Goal: Information Seeking & Learning: Learn about a topic

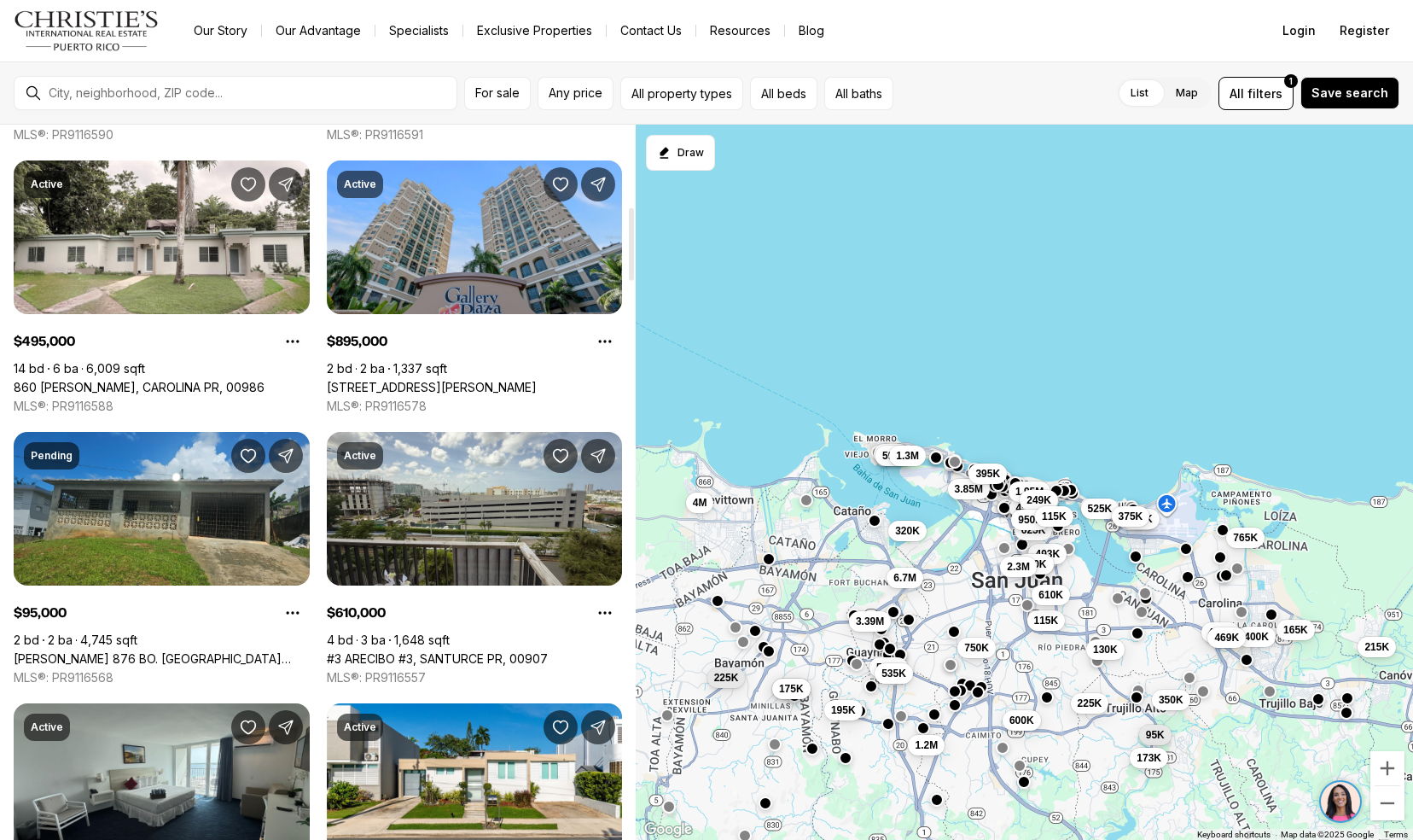
scroll to position [802, 0]
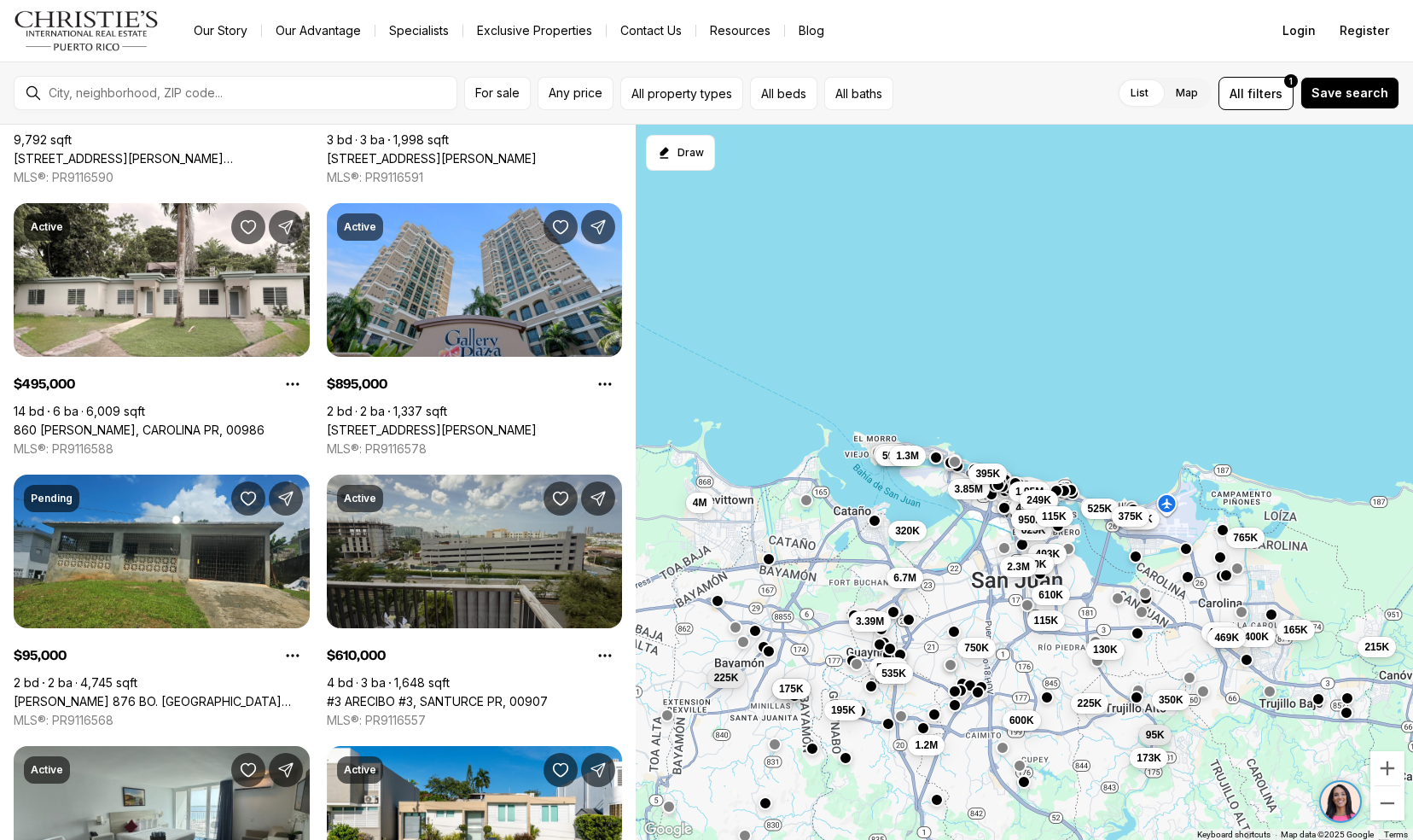
click at [357, 694] on link "#3 ARECIBO #3, SANTURCE PR, 00907" at bounding box center [437, 701] width 221 height 16
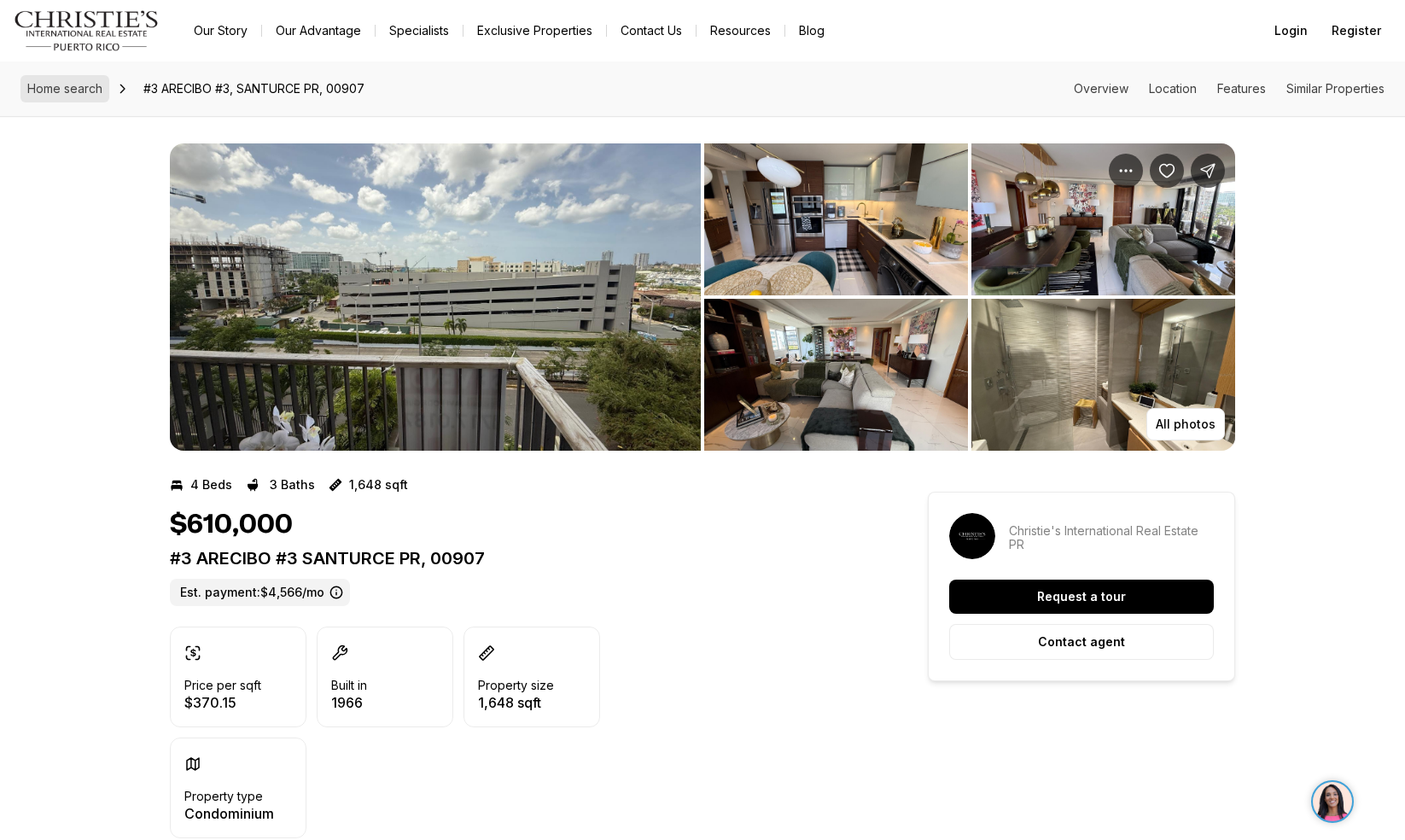
click at [66, 77] on link "Home search" at bounding box center [65, 89] width 89 height 28
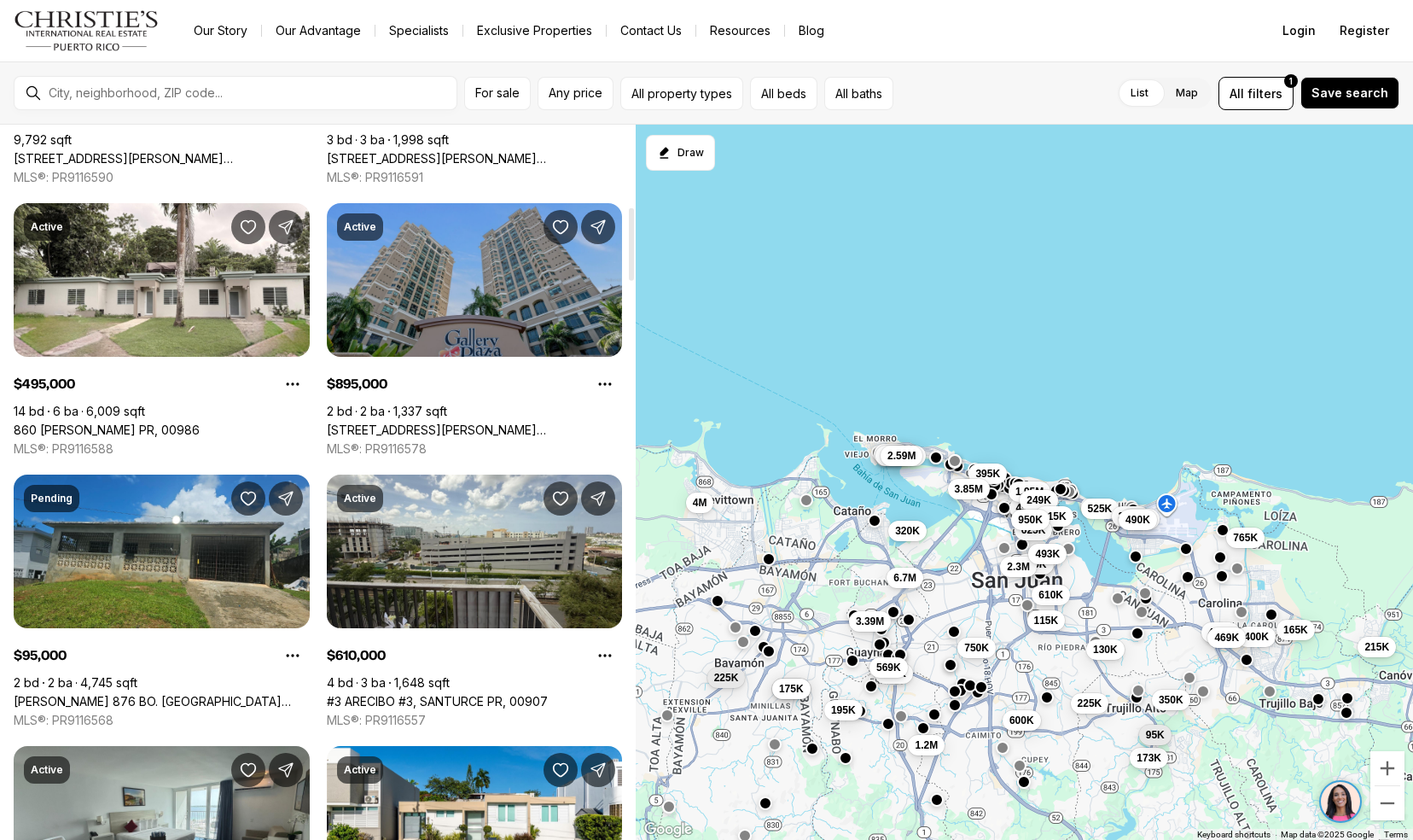
click at [374, 422] on link "103 DE DIEGO AVENUE #1603, SAN JUAN PR, 00911" at bounding box center [475, 430] width 296 height 16
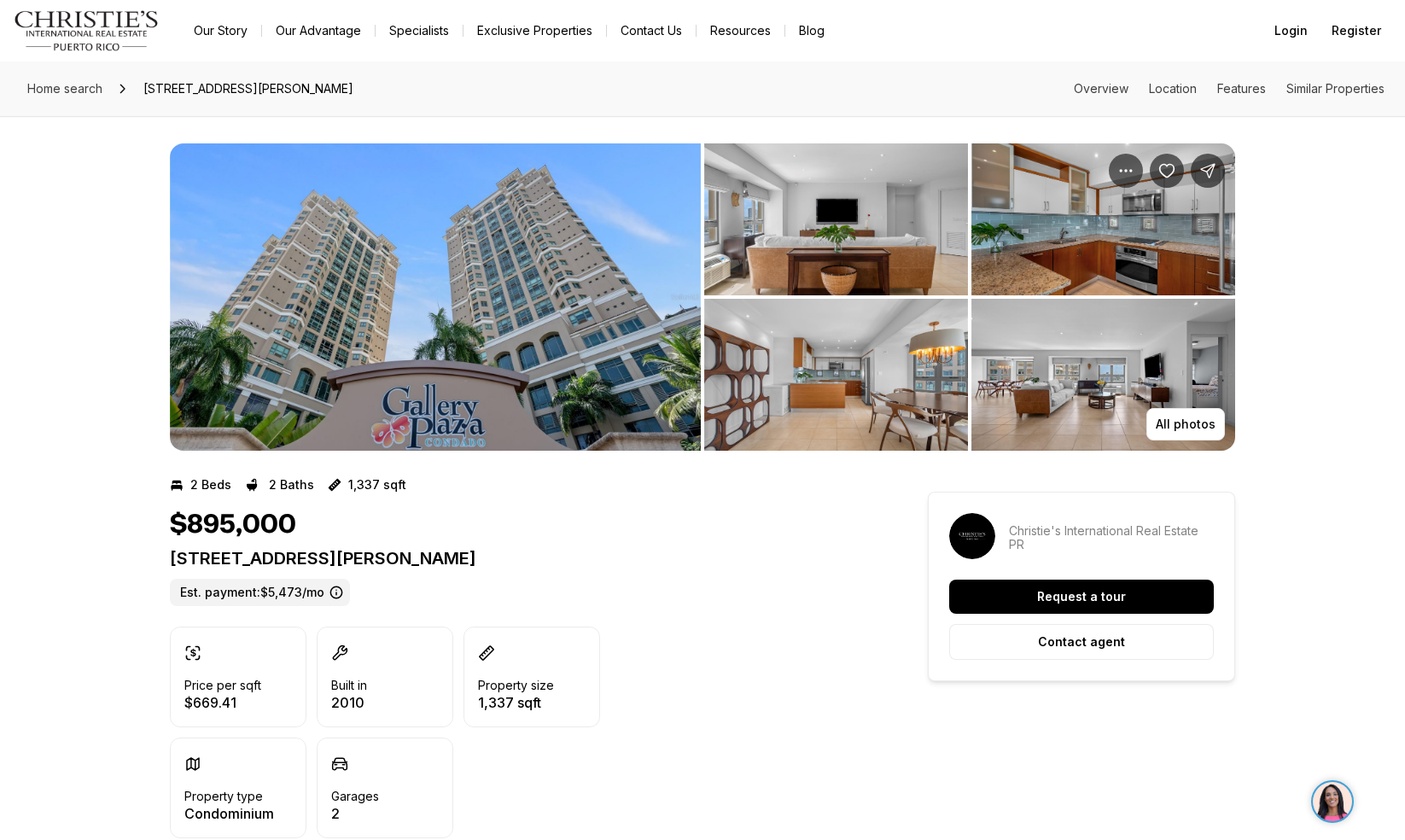
click at [517, 312] on img "View image gallery" at bounding box center [435, 297] width 531 height 307
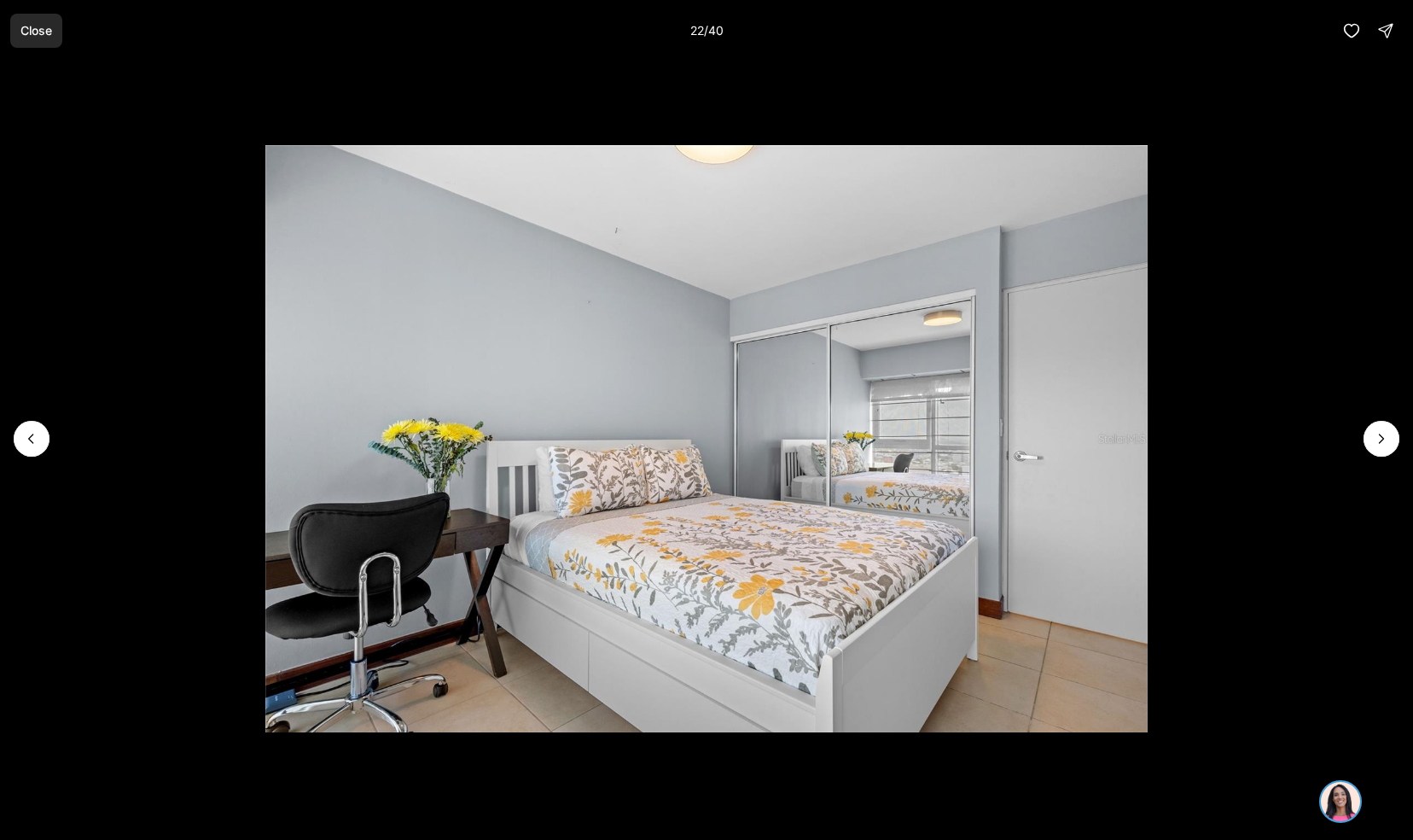
click at [40, 41] on button "Close" at bounding box center [36, 30] width 52 height 34
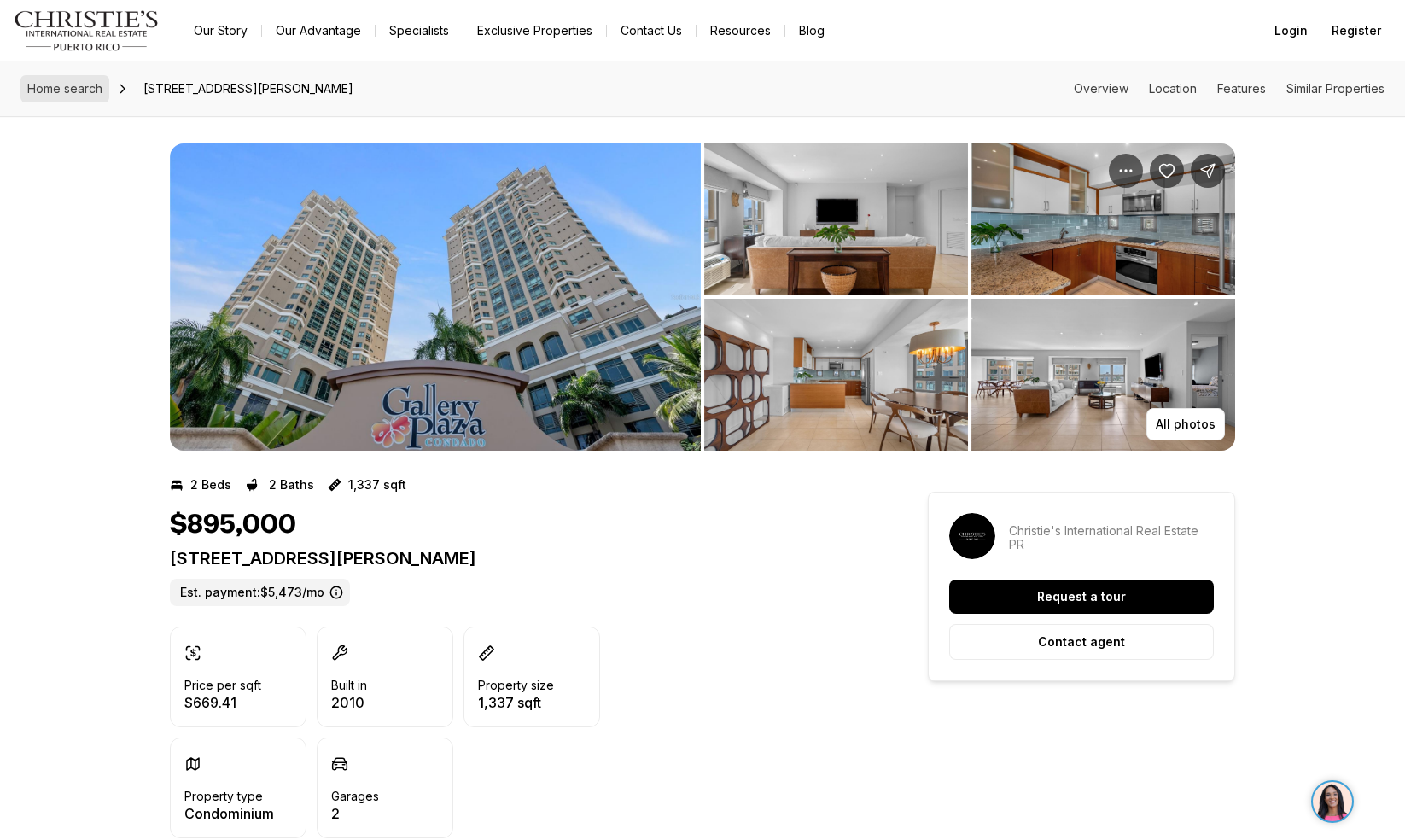
click at [66, 84] on span "Home search" at bounding box center [65, 89] width 75 height 15
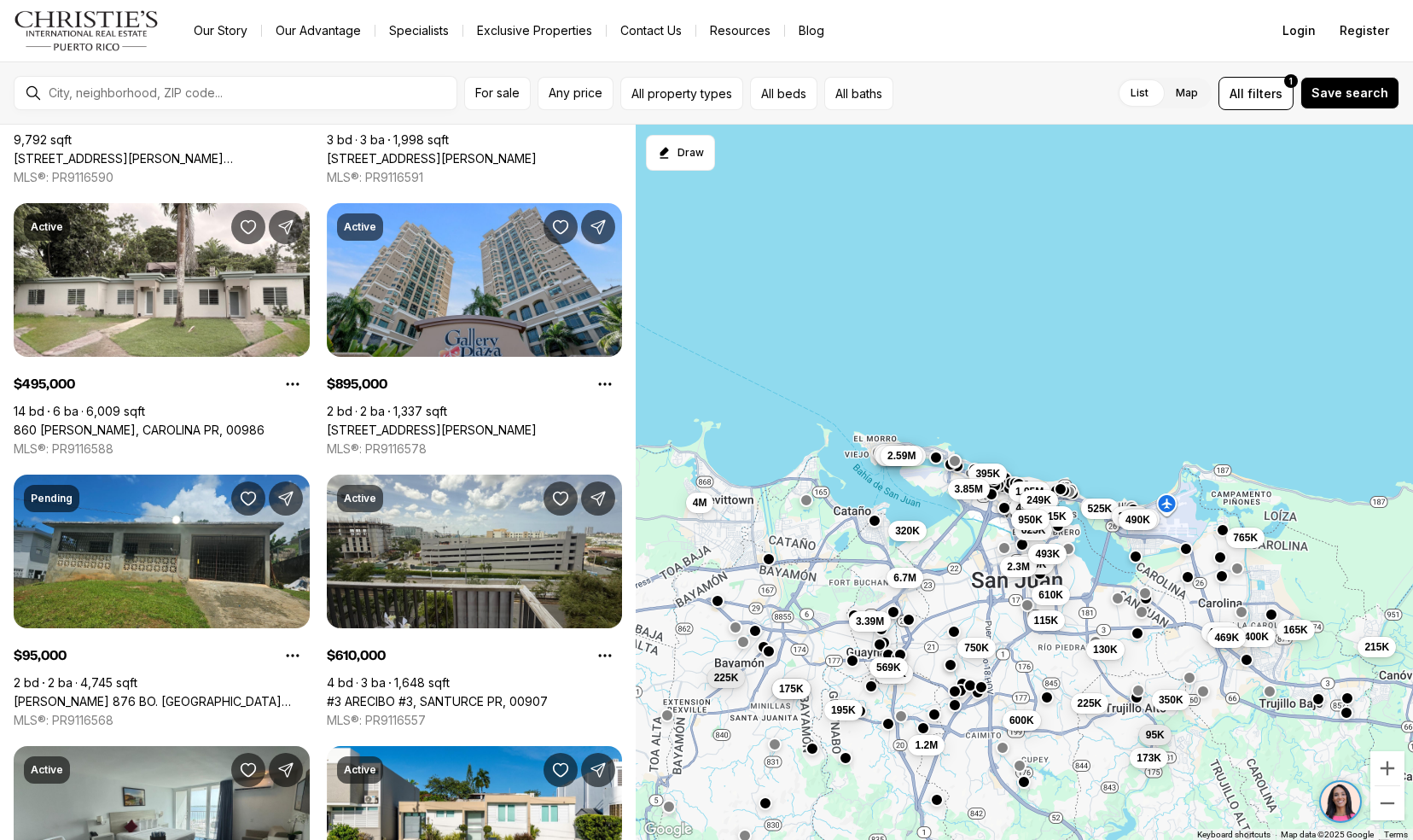
scroll to position [553, 0]
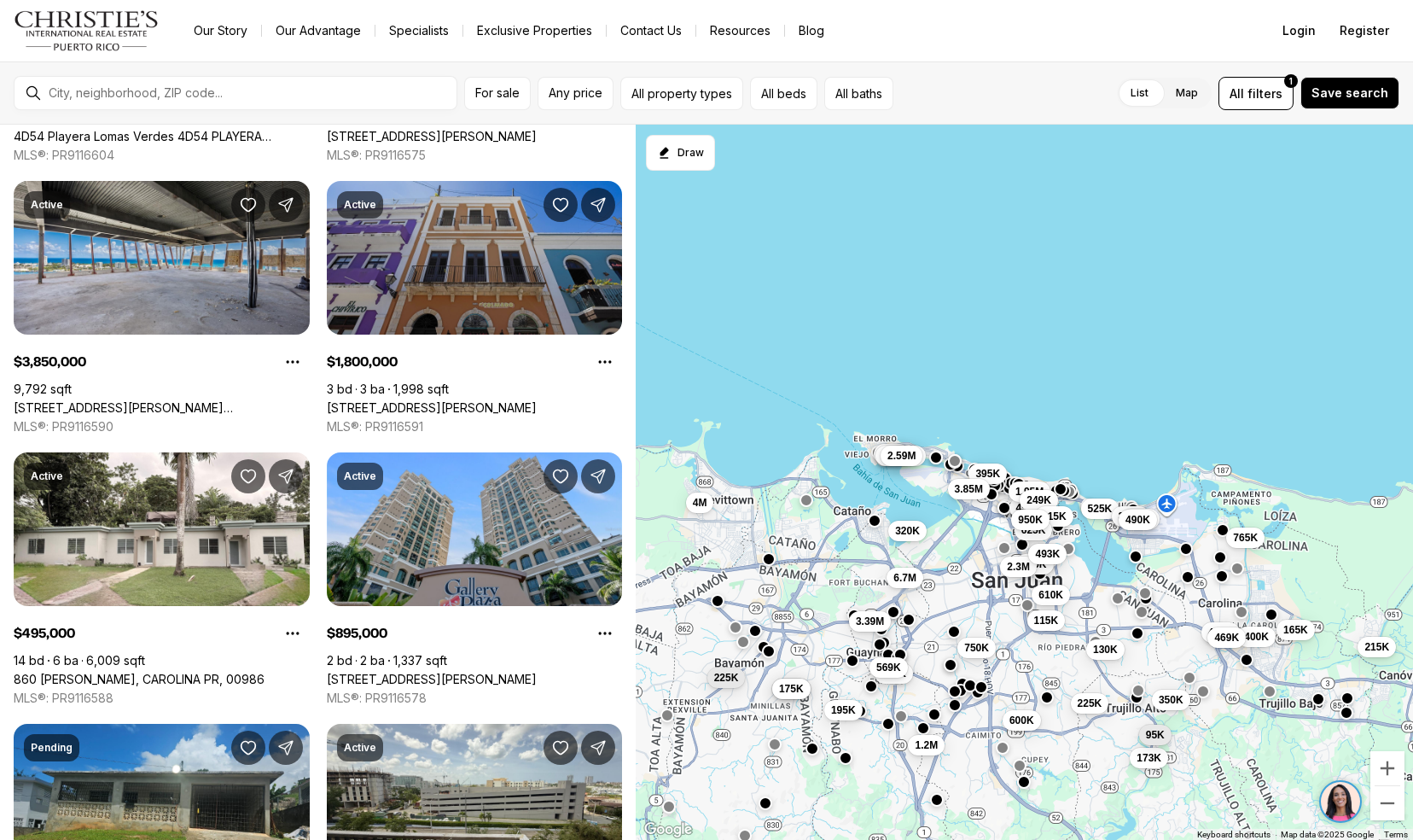
click at [381, 400] on link "[STREET_ADDRESS][PERSON_NAME]" at bounding box center [432, 408] width 210 height 16
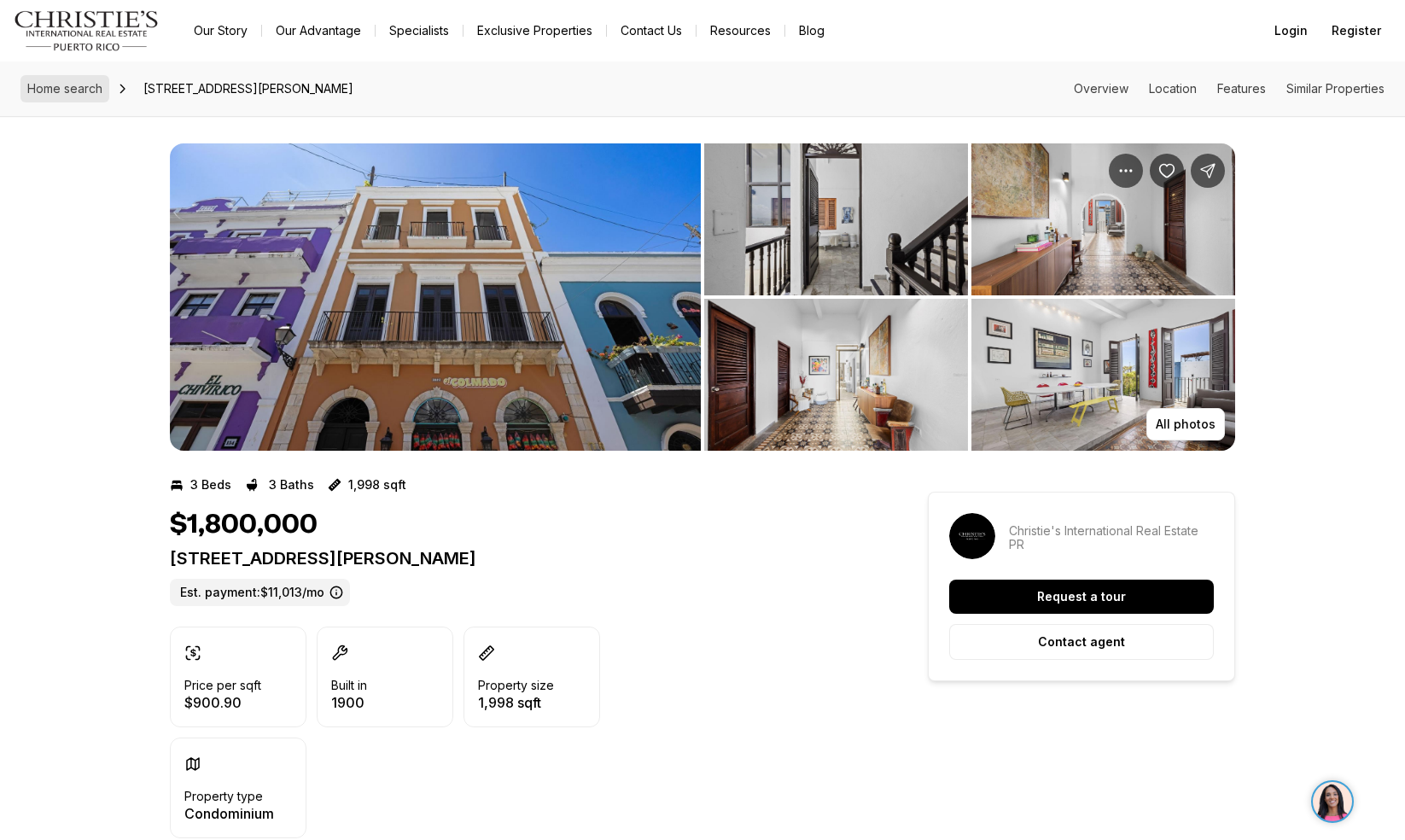
click at [102, 99] on link "Home search" at bounding box center [65, 89] width 89 height 28
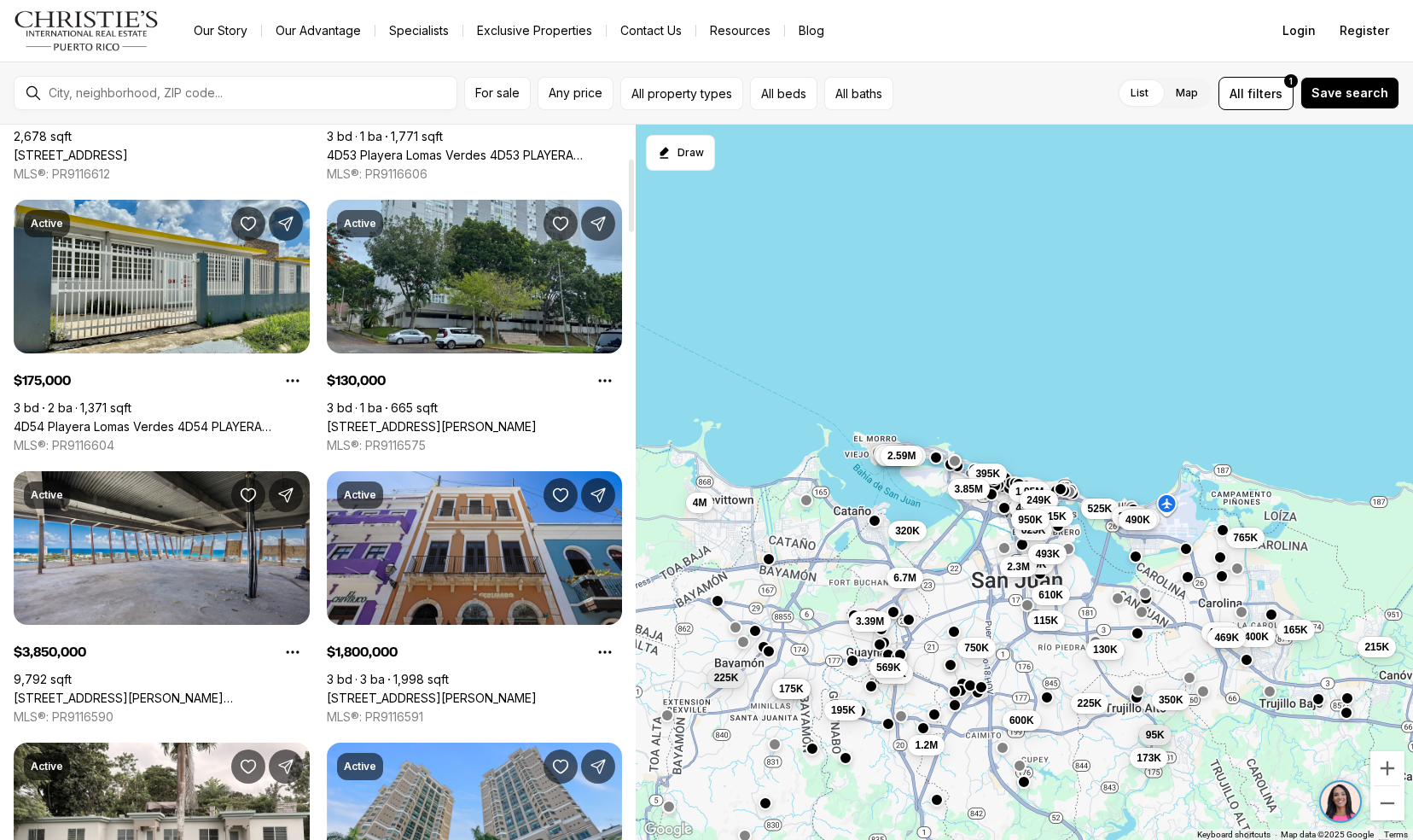
scroll to position [318, 0]
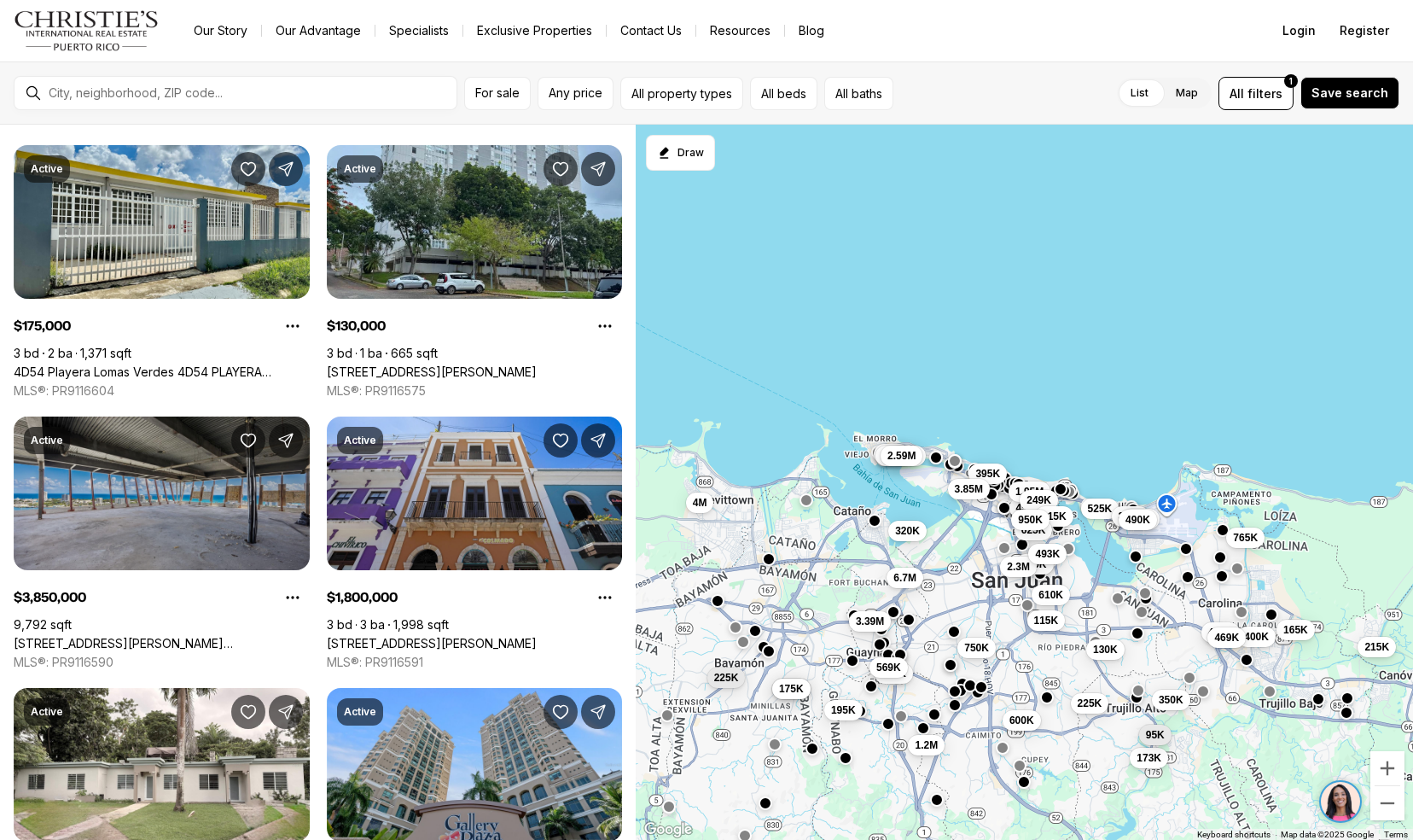
click at [75, 636] on link "[STREET_ADDRESS][PERSON_NAME][PERSON_NAME]" at bounding box center [162, 643] width 296 height 16
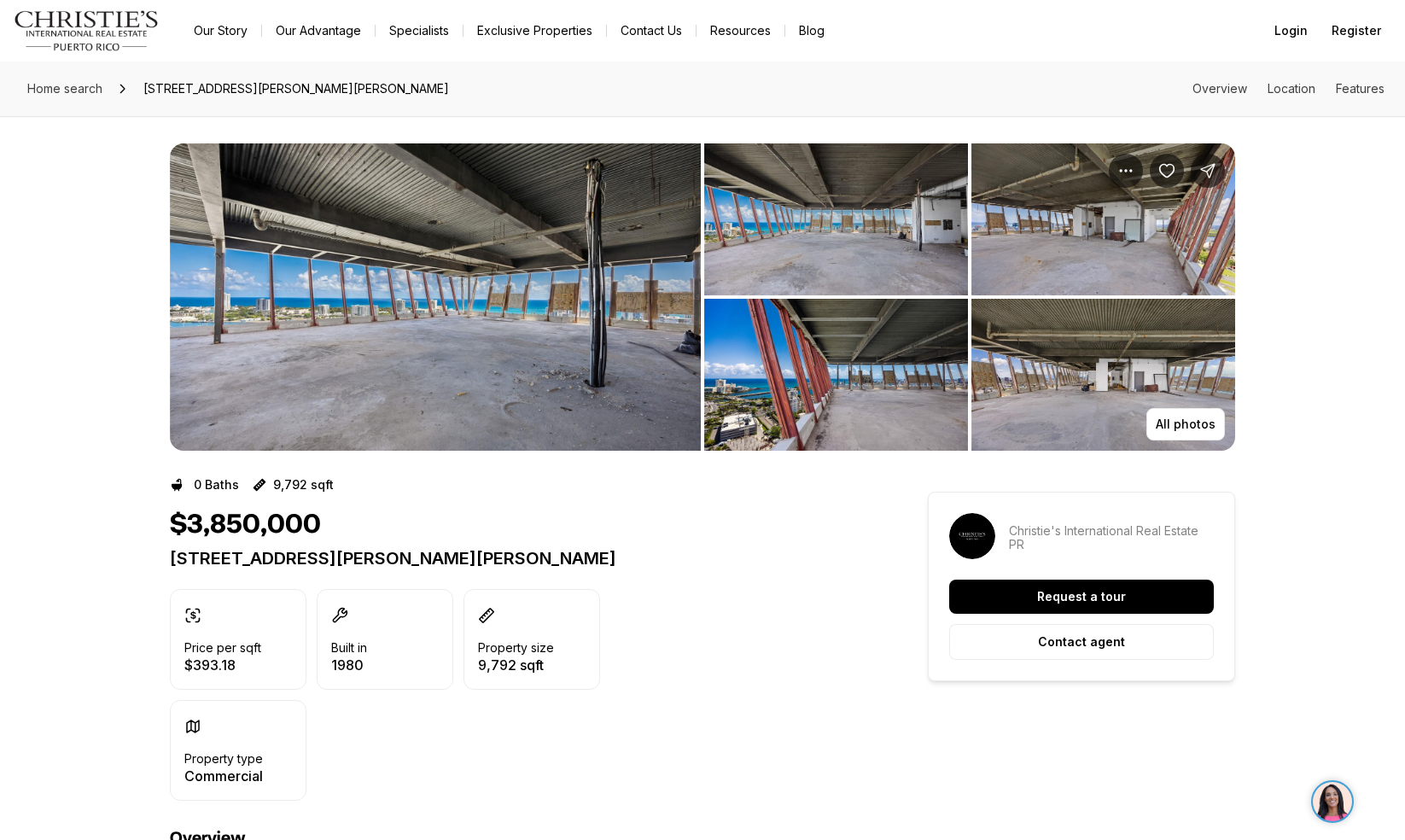
click at [452, 318] on img "View image gallery" at bounding box center [435, 297] width 531 height 307
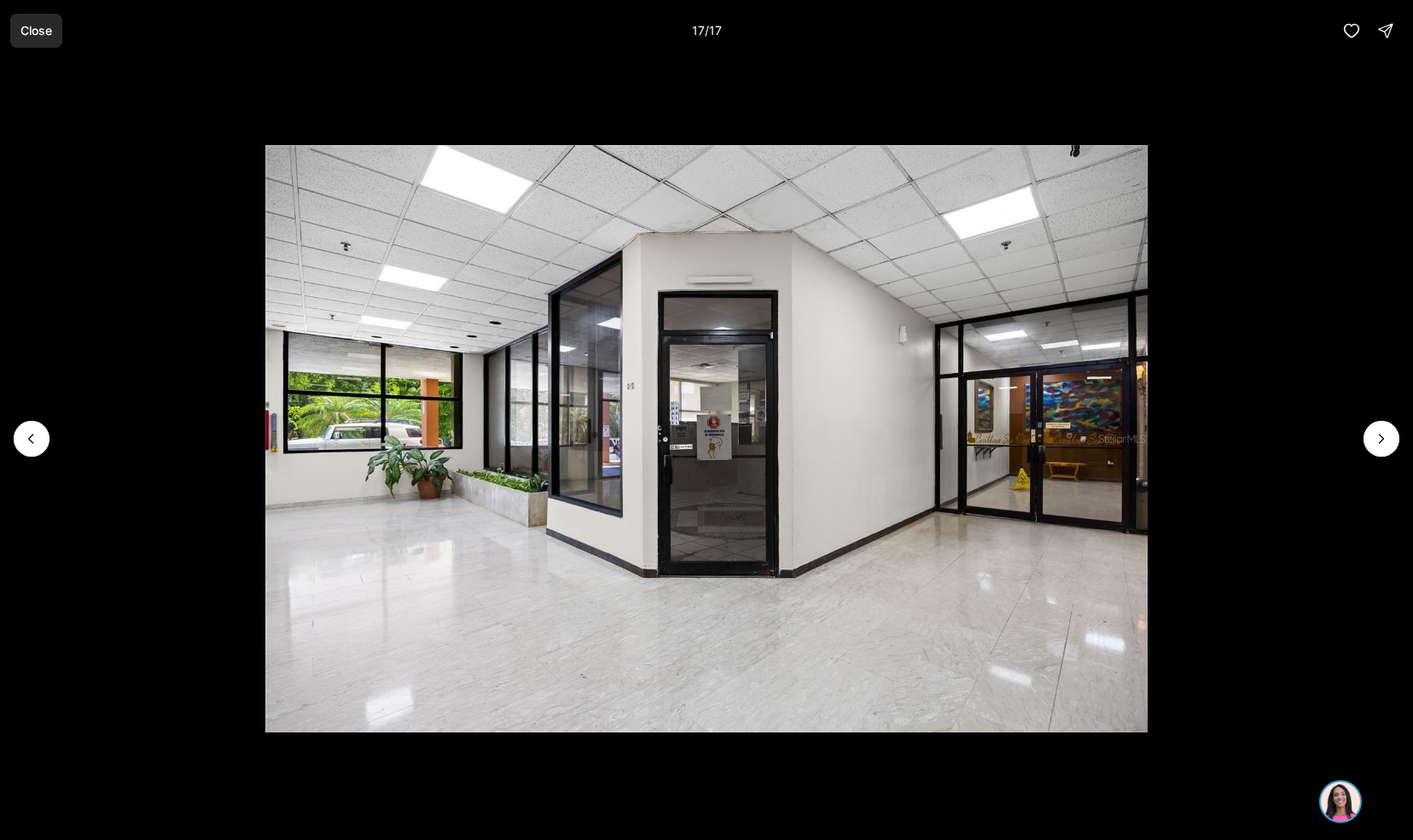
click at [44, 14] on button "Close" at bounding box center [36, 30] width 52 height 34
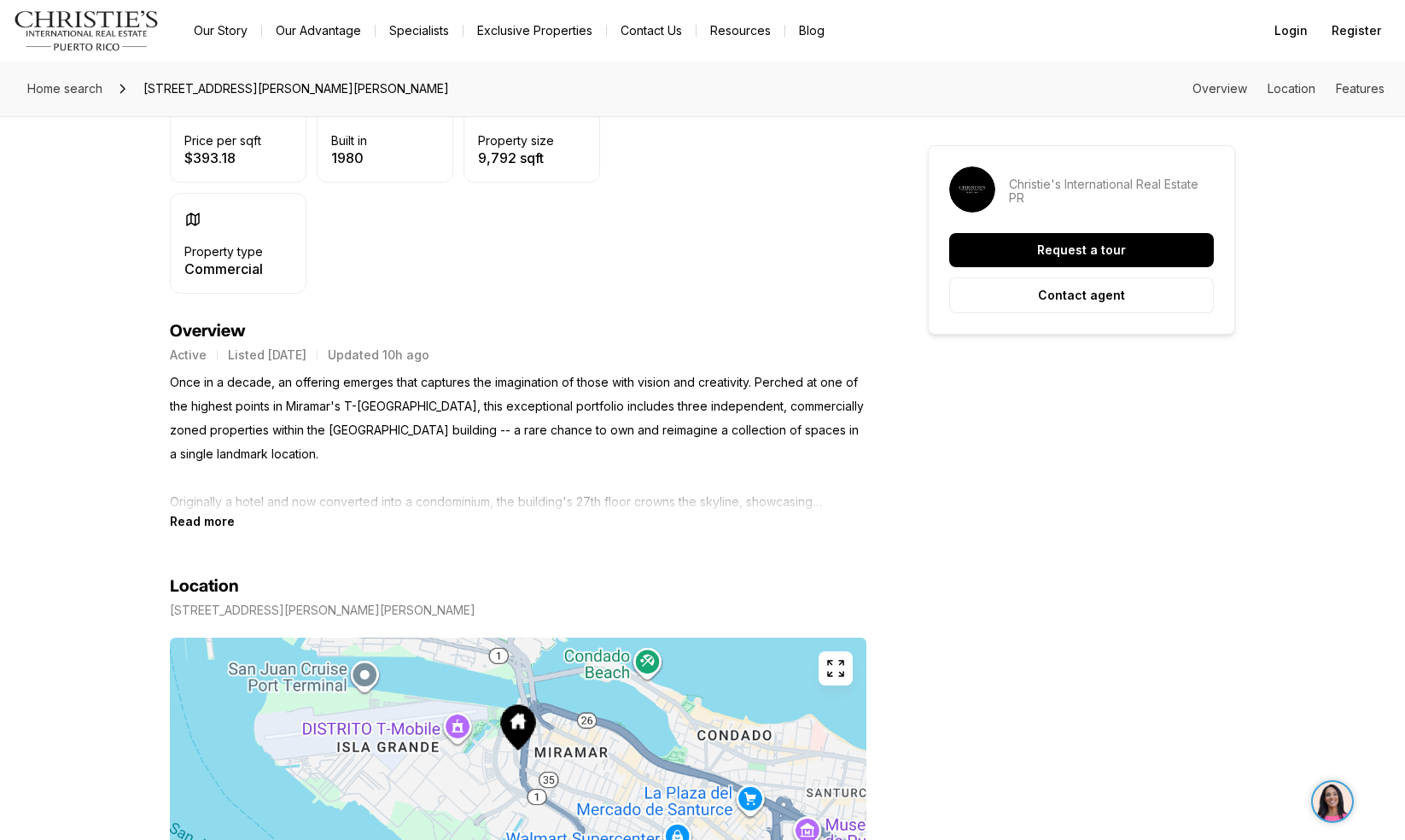
scroll to position [552, 0]
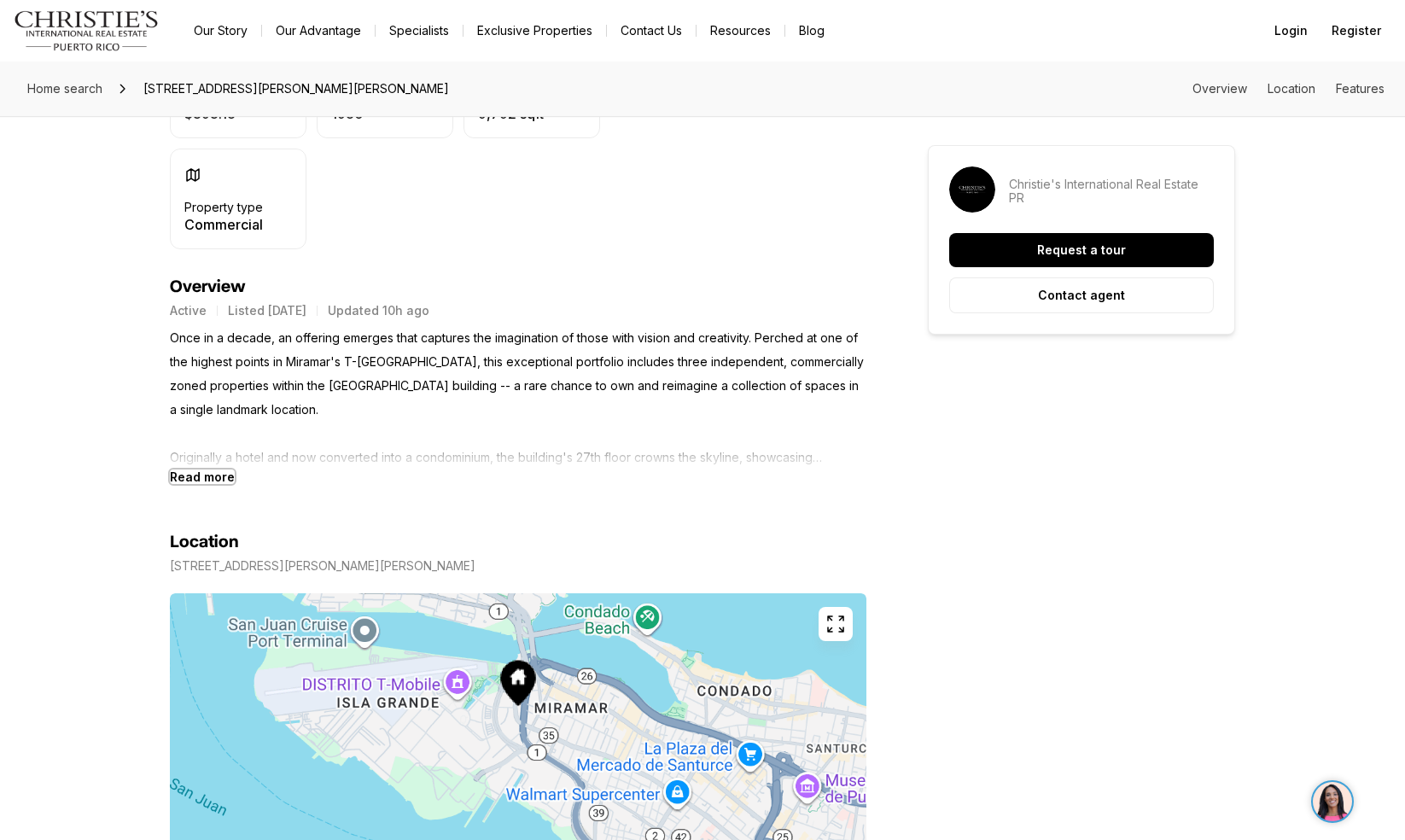
click at [206, 473] on b "Read more" at bounding box center [202, 477] width 65 height 15
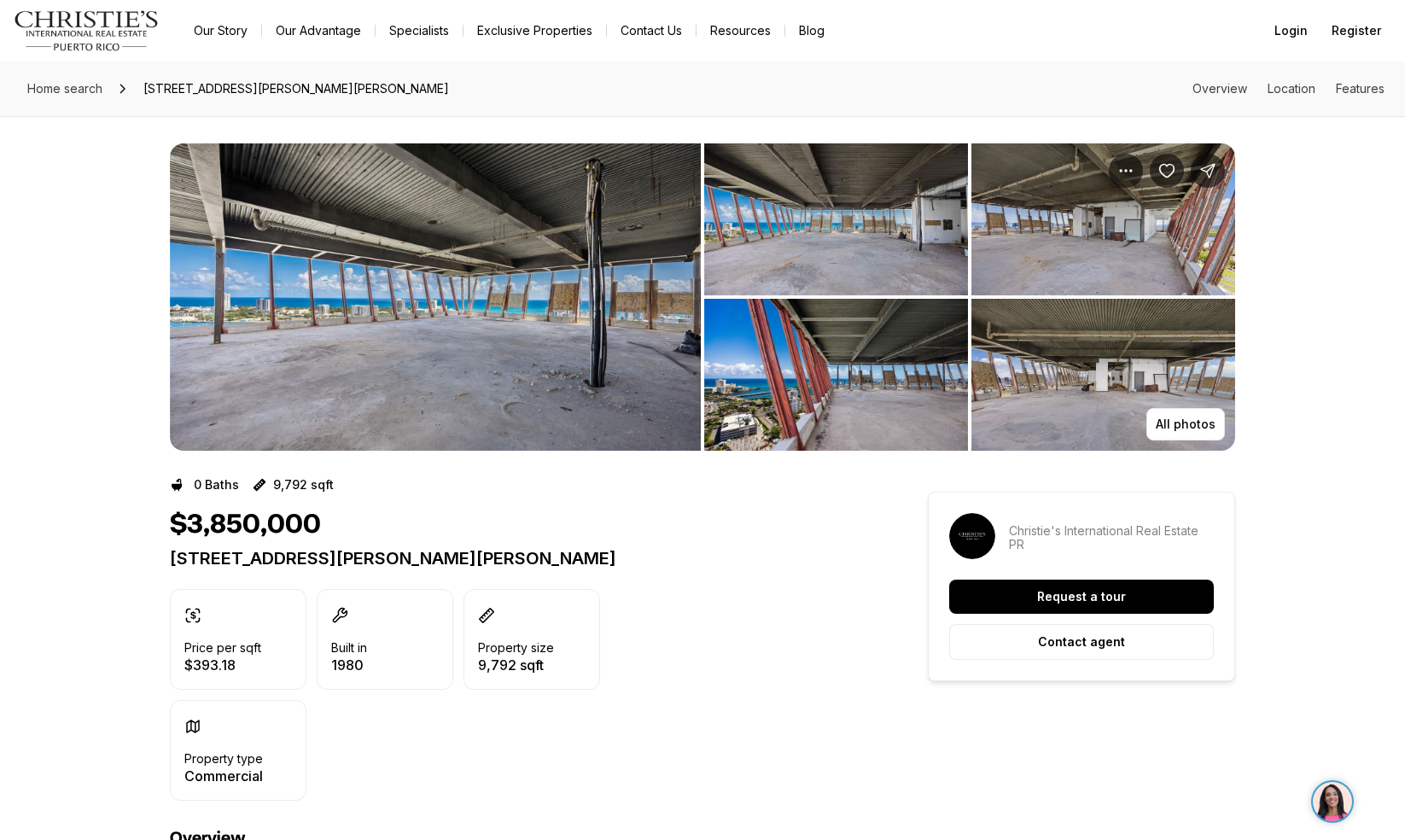
scroll to position [506, 0]
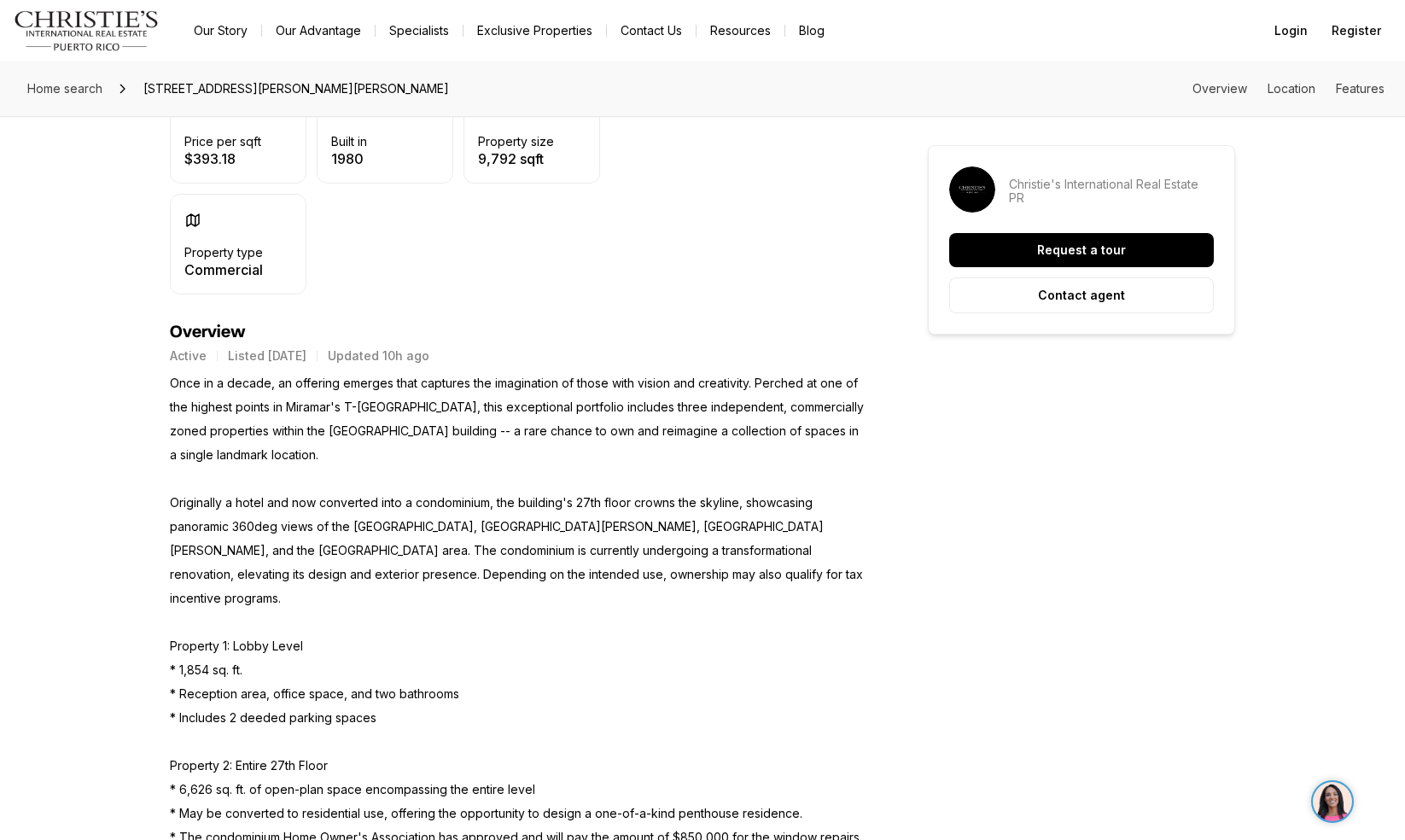
click at [311, 412] on p "Once in a decade, an offering emerges that captures the imagination of those wi…" at bounding box center [519, 682] width 697 height 621
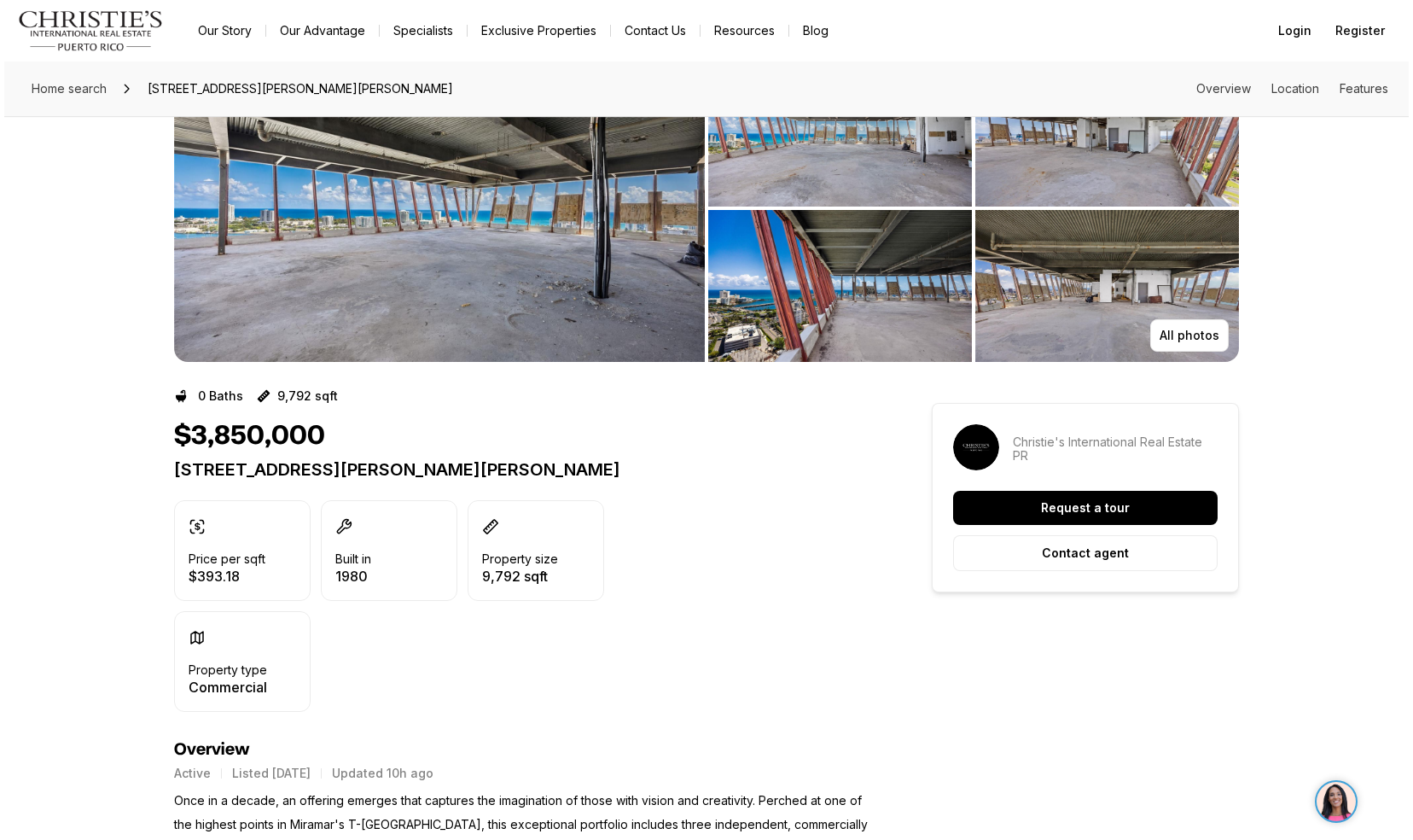
scroll to position [0, 0]
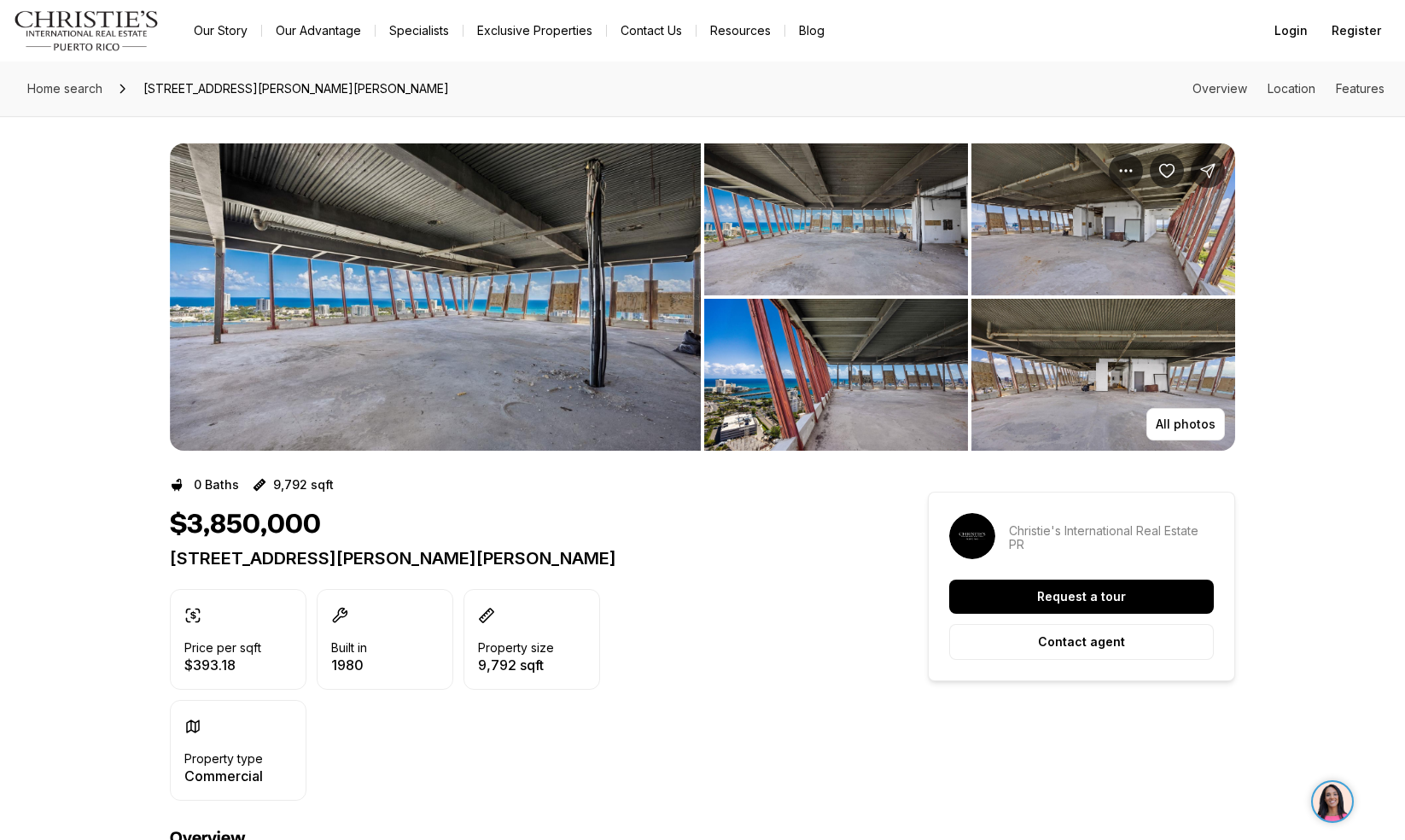
click at [487, 333] on img "View image gallery" at bounding box center [435, 297] width 531 height 307
